Goal: Information Seeking & Learning: Understand process/instructions

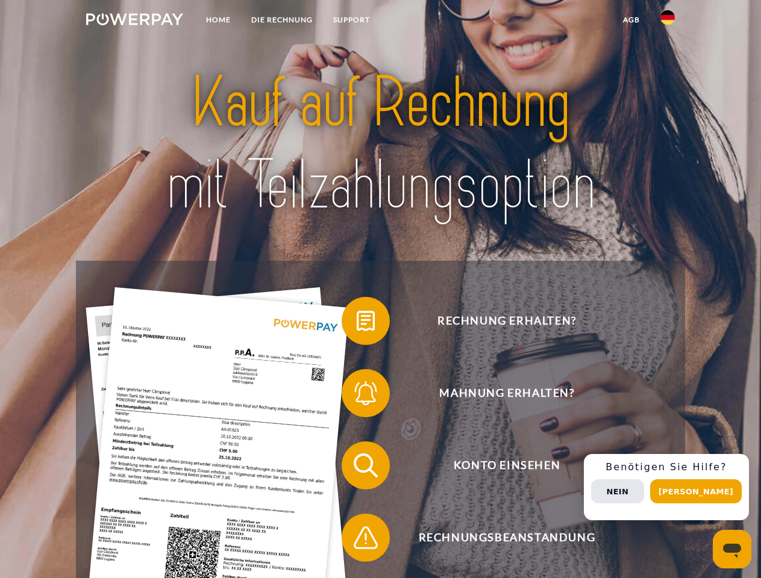
click at [134, 21] on img at bounding box center [134, 19] width 97 height 12
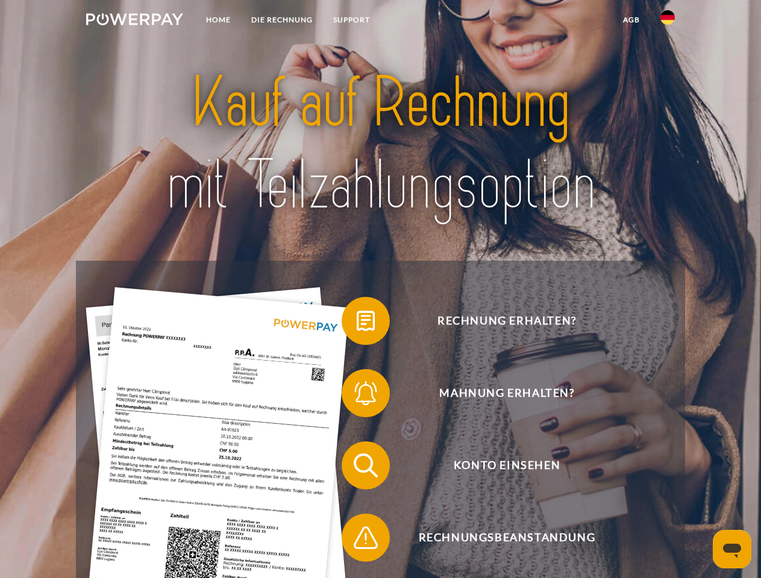
click at [667, 21] on img at bounding box center [667, 17] width 14 height 14
click at [630, 20] on link "agb" at bounding box center [630, 20] width 37 height 22
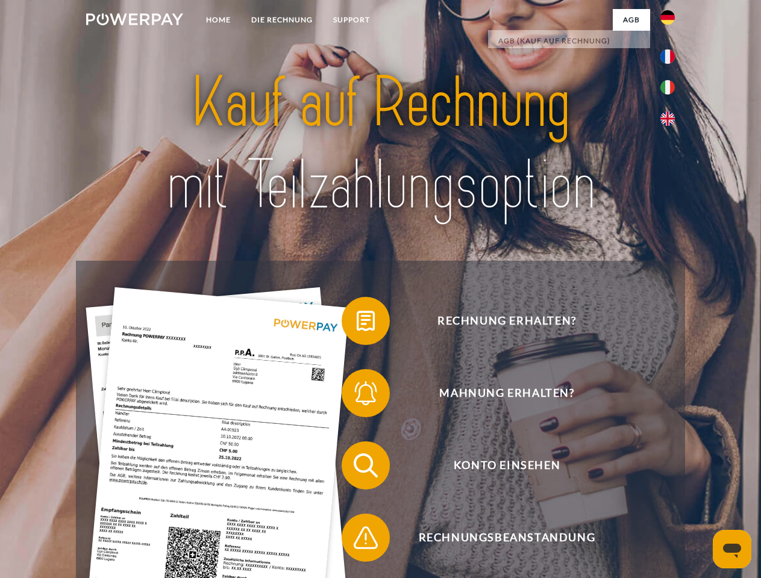
click at [356, 323] on span at bounding box center [347, 321] width 60 height 60
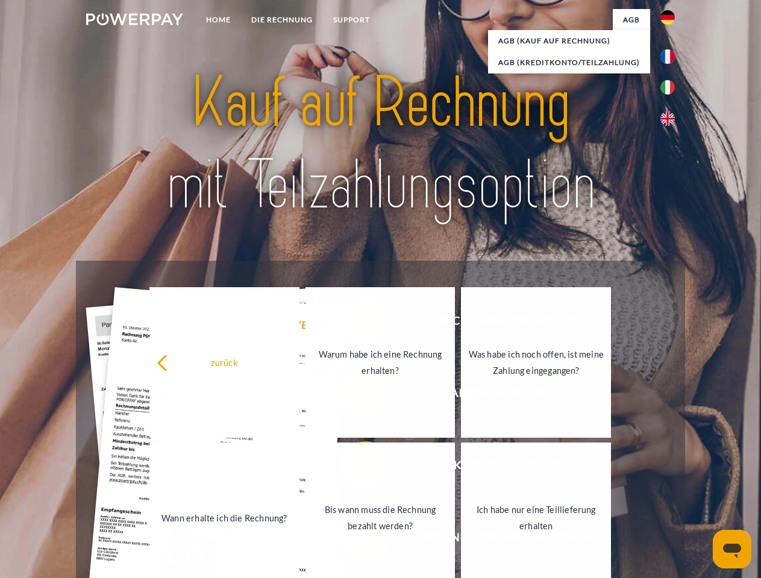
click at [356, 396] on div "zurück Warum habe ich eine Rechnung erhalten? Was habe ich noch offen, ist mein…" at bounding box center [380, 440] width 487 height 311
click at [356, 468] on link "Bis wann muss die Rechnung bezahlt werden?" at bounding box center [380, 518] width 150 height 151
click at [356, 540] on span at bounding box center [347, 538] width 60 height 60
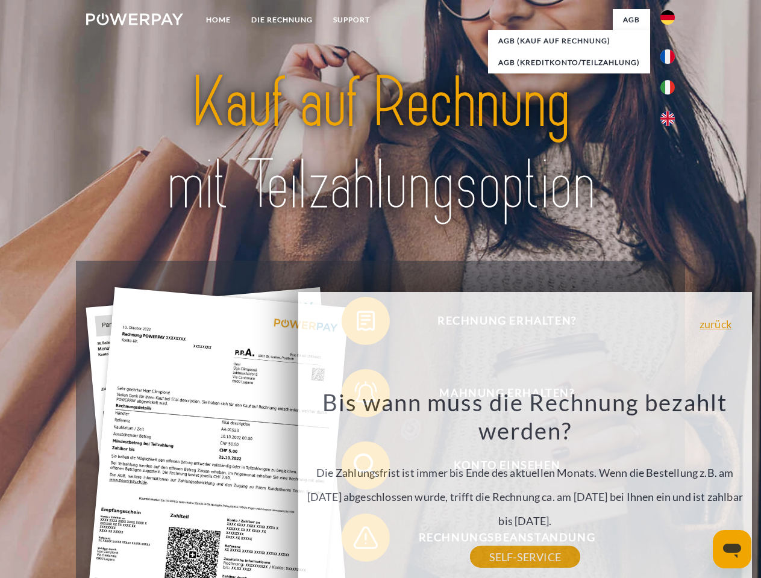
click at [670, 487] on div "Rechnung erhalten? Mahnung erhalten? Konto einsehen" at bounding box center [380, 502] width 608 height 482
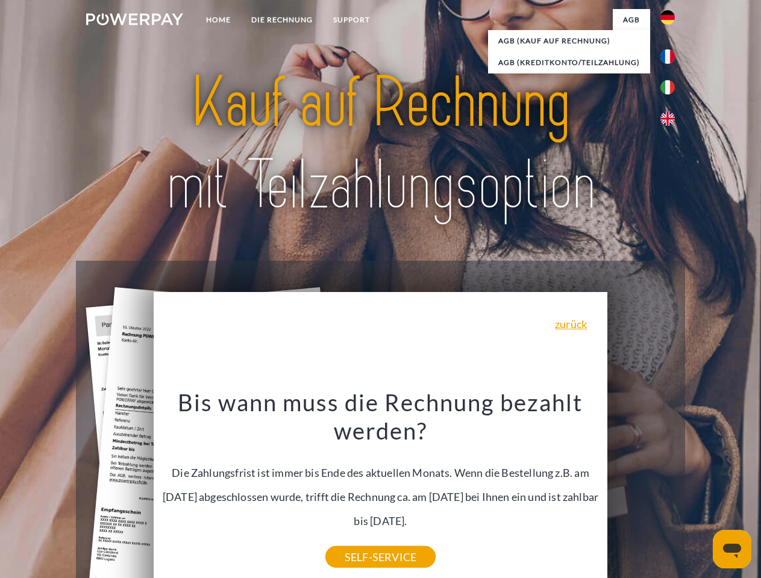
click at [641, 490] on span "Konto einsehen" at bounding box center [506, 465] width 295 height 48
click at [700, 491] on header "Home DIE RECHNUNG SUPPORT" at bounding box center [380, 416] width 761 height 832
